Goal: Task Accomplishment & Management: Manage account settings

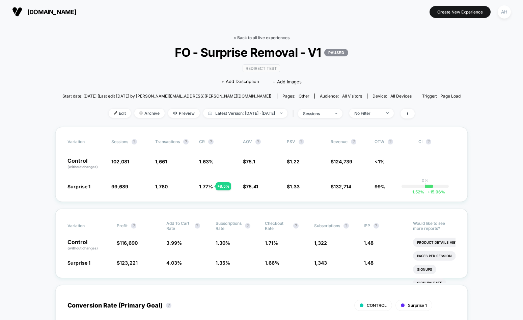
click at [255, 37] on link "< Back to all live experiences" at bounding box center [262, 37] width 56 height 5
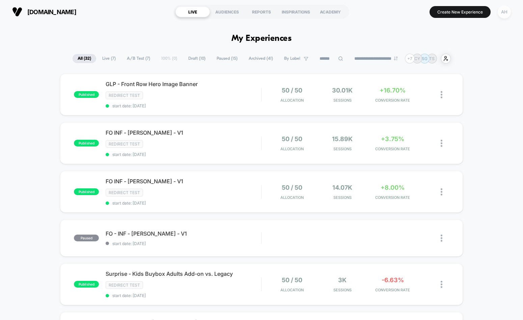
click at [502, 14] on div "AH" at bounding box center [504, 11] width 13 height 13
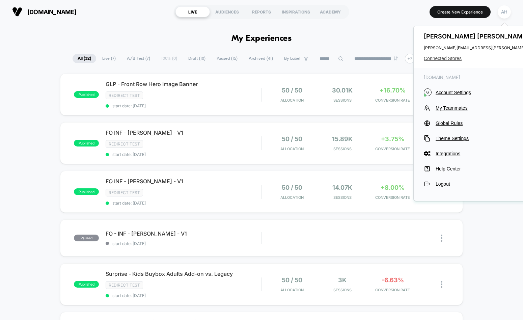
click at [454, 56] on span "Connected Stores" at bounding box center [491, 58] width 134 height 5
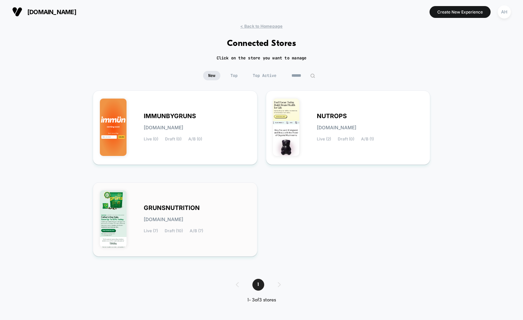
click at [230, 207] on div "GRUNSNUTRITION [DOMAIN_NAME] Live (7) Draft (10) A/B (7)" at bounding box center [197, 220] width 107 height 28
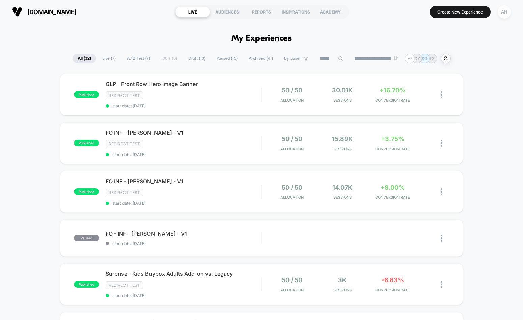
click at [504, 16] on div "AH" at bounding box center [504, 11] width 13 height 13
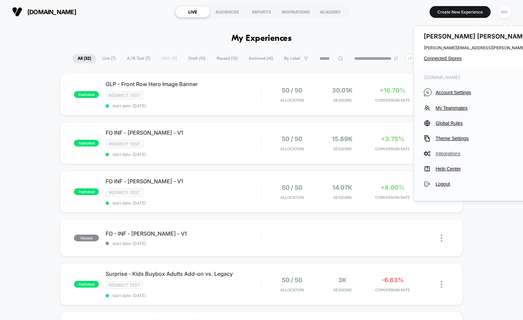
click at [448, 153] on span "Integrations" at bounding box center [497, 153] width 122 height 5
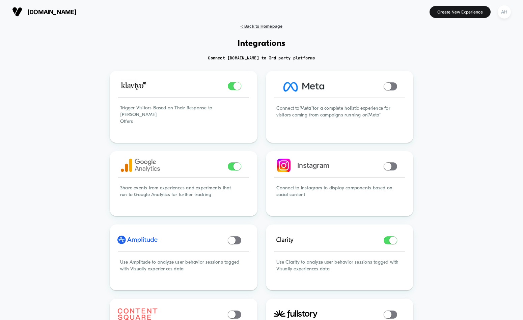
click at [273, 25] on span "< Back to Homepage" at bounding box center [261, 26] width 42 height 5
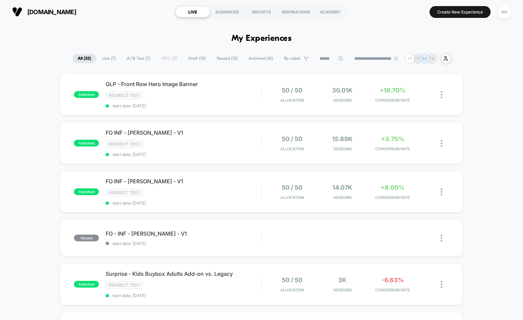
click at [500, 18] on button "AH" at bounding box center [504, 12] width 17 height 14
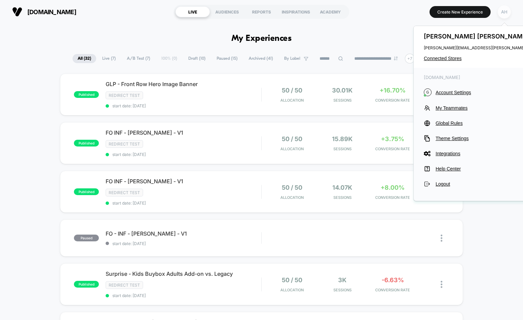
click at [503, 15] on div "AH" at bounding box center [504, 11] width 13 height 13
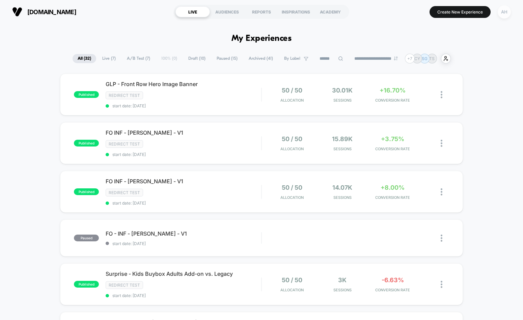
click at [503, 15] on div "AH" at bounding box center [504, 11] width 13 height 13
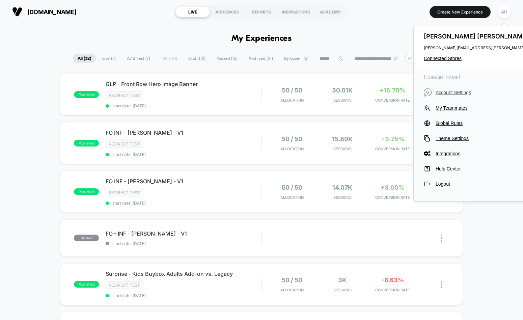
click at [456, 94] on span "Account Settings" at bounding box center [497, 92] width 122 height 5
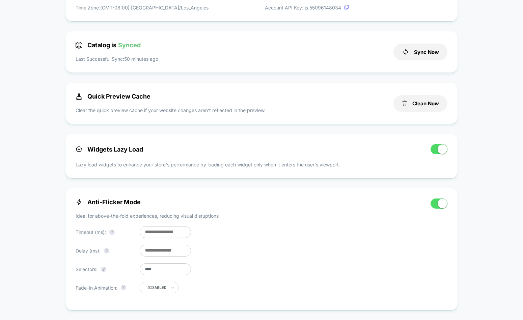
scroll to position [221, 0]
